Goal: Task Accomplishment & Management: Manage account settings

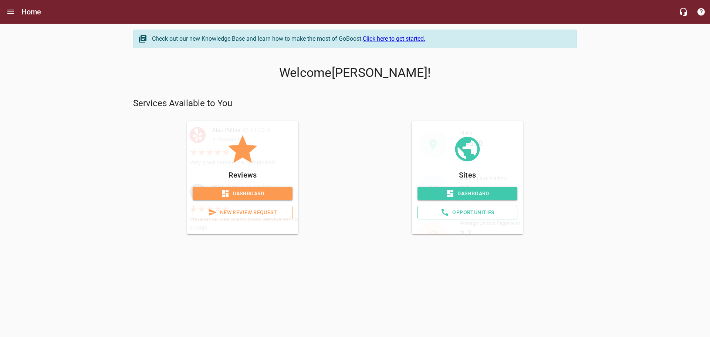
click at [472, 195] on span "Dashboard" at bounding box center [467, 193] width 88 height 9
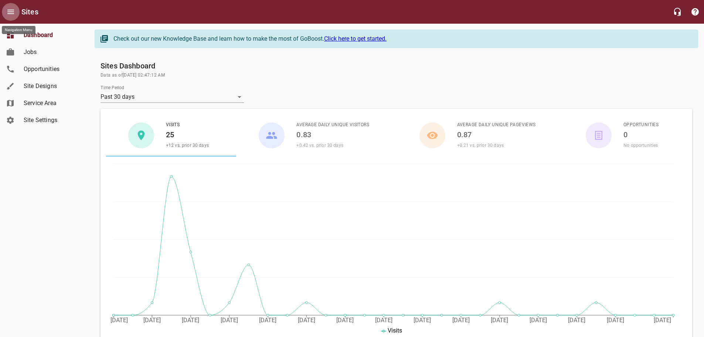
click at [12, 13] on icon "Open drawer" at bounding box center [10, 11] width 9 height 9
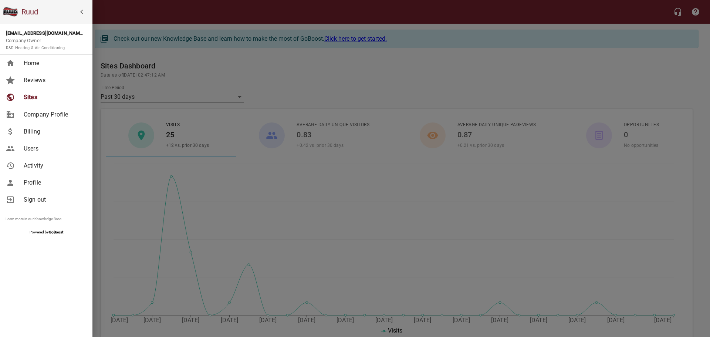
click at [79, 10] on icon "button" at bounding box center [81, 11] width 9 height 9
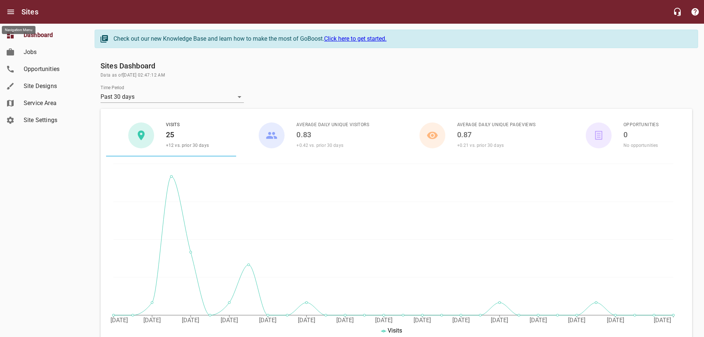
click at [37, 121] on span "Site Settings" at bounding box center [52, 120] width 56 height 9
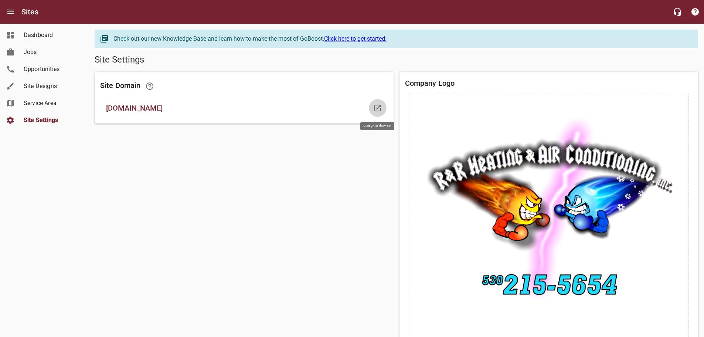
click at [377, 107] on icon at bounding box center [377, 108] width 9 height 9
